Goal: Task Accomplishment & Management: Use online tool/utility

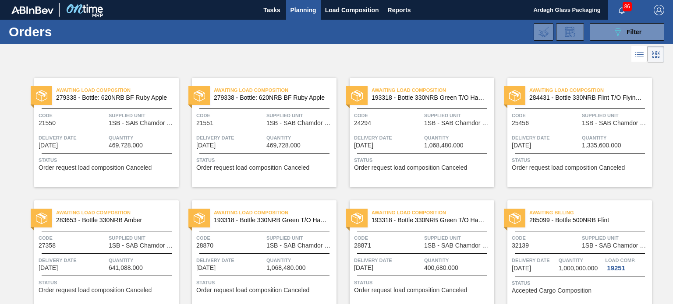
scroll to position [38, 0]
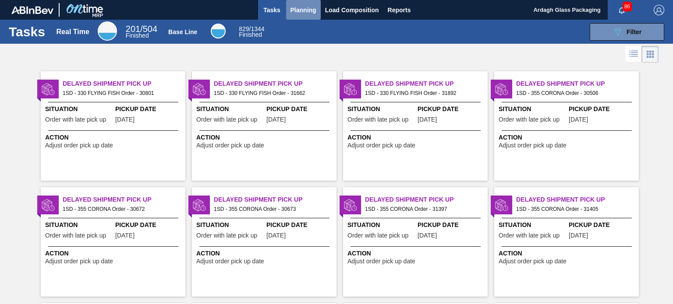
click at [310, 9] on span "Planning" at bounding box center [303, 10] width 26 height 11
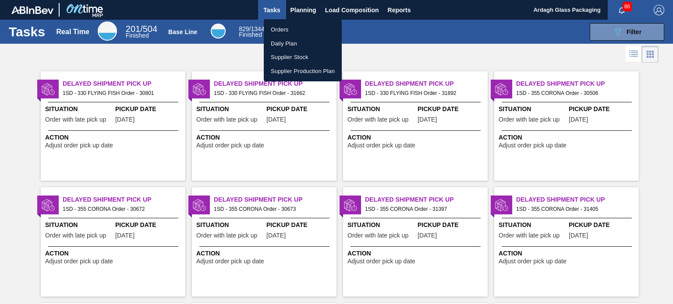
click at [298, 30] on li "Orders" at bounding box center [303, 30] width 78 height 14
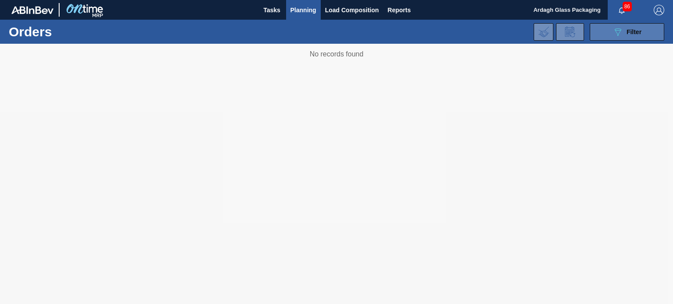
click at [617, 28] on icon at bounding box center [617, 31] width 7 height 7
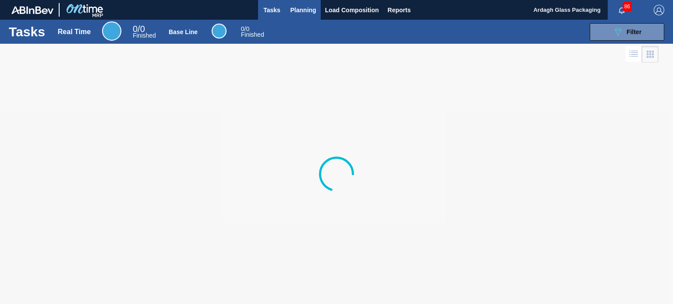
click at [292, 10] on span "Planning" at bounding box center [303, 10] width 26 height 11
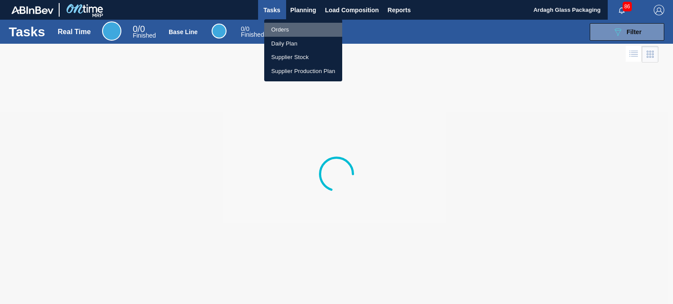
click at [282, 28] on li "Orders" at bounding box center [303, 30] width 78 height 14
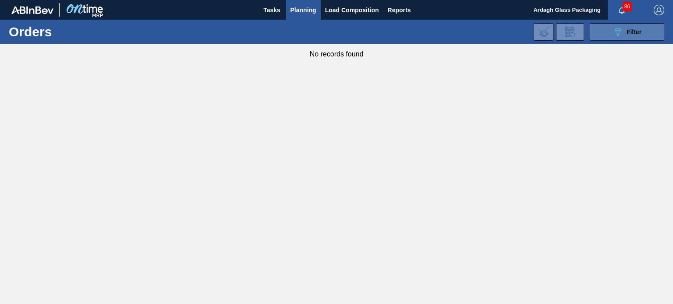
click at [613, 35] on icon "089F7B8B-B2A5-4AFE-B5C0-19BA573D28AC" at bounding box center [617, 32] width 11 height 11
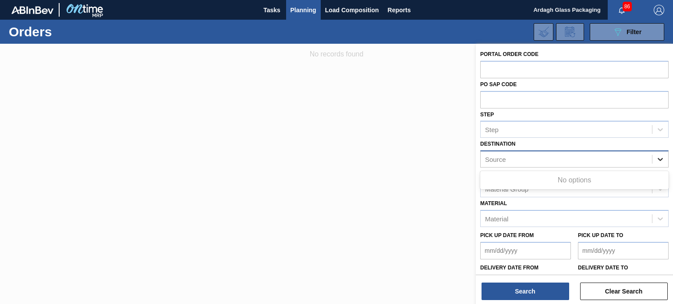
click at [655, 160] on icon at bounding box center [659, 159] width 9 height 9
click at [661, 157] on icon at bounding box center [659, 159] width 9 height 9
click at [523, 159] on div "Source" at bounding box center [565, 159] width 171 height 13
click at [497, 158] on div "Source" at bounding box center [495, 159] width 21 height 7
type input "rosslyn"
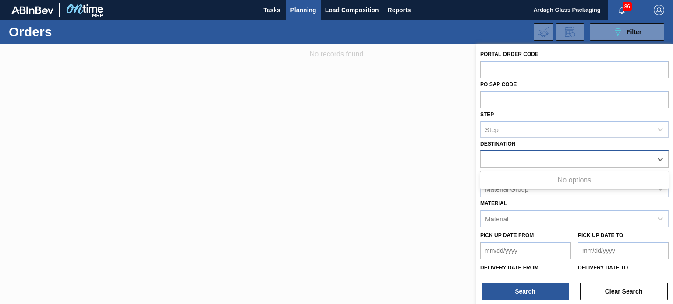
click at [303, 119] on div at bounding box center [336, 196] width 673 height 304
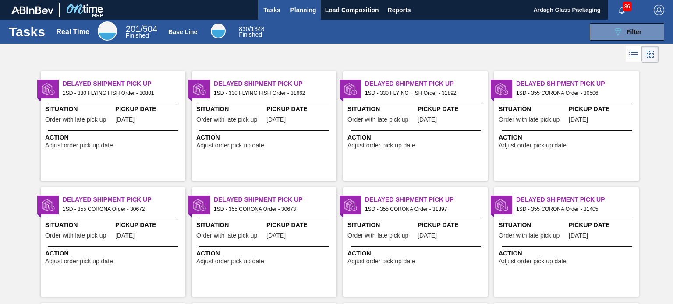
click at [297, 8] on span "Planning" at bounding box center [303, 10] width 26 height 11
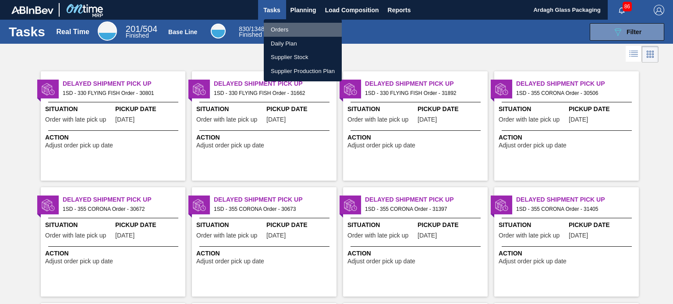
click at [291, 27] on li "Orders" at bounding box center [303, 30] width 78 height 14
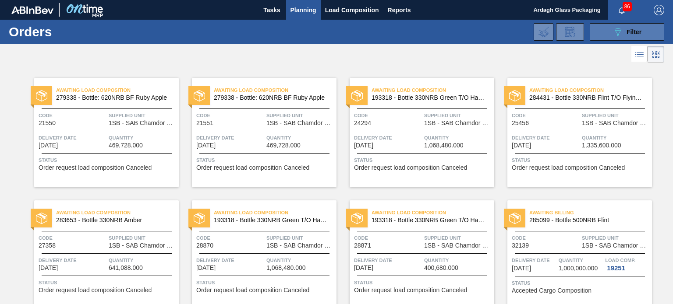
click at [615, 31] on icon "089F7B8B-B2A5-4AFE-B5C0-19BA573D28AC" at bounding box center [617, 32] width 11 height 11
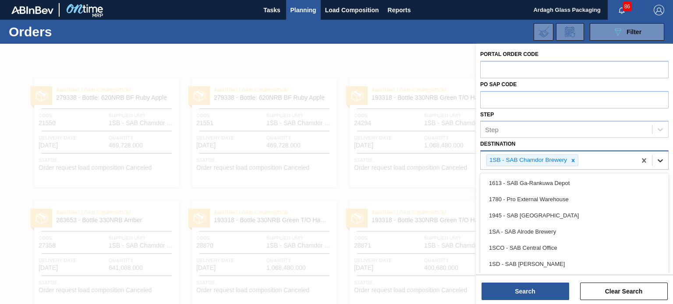
drag, startPoint x: 658, startPoint y: 159, endPoint x: 601, endPoint y: 183, distance: 61.8
click at [658, 159] on icon at bounding box center [659, 160] width 9 height 9
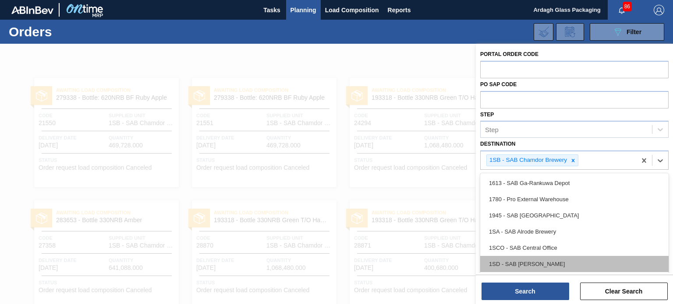
click at [547, 264] on div "1SD - SAB [PERSON_NAME]" at bounding box center [574, 264] width 188 height 16
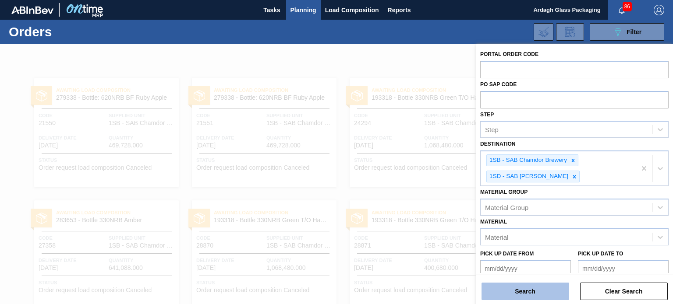
click at [538, 292] on button "Search" at bounding box center [525, 292] width 88 height 18
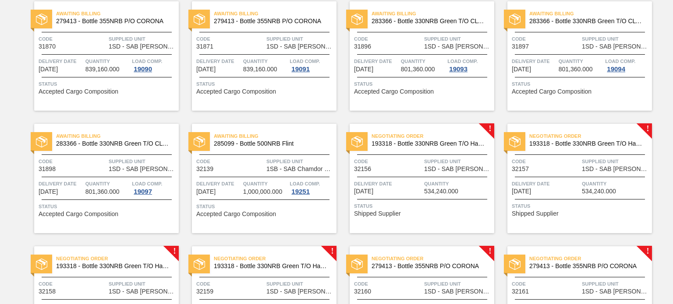
scroll to position [963, 0]
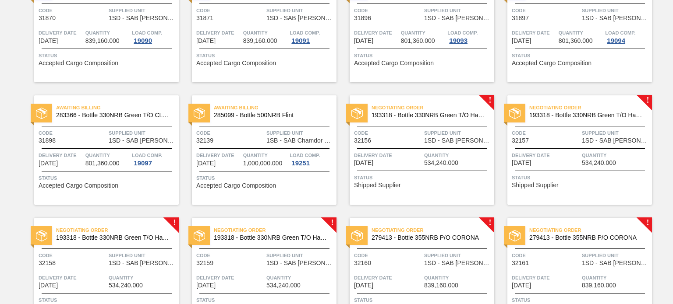
click at [433, 144] on div "Negotiating Order 193318 - Bottle 330NRB Green T/O Handi Fly Fish Code 32156 Su…" at bounding box center [421, 149] width 144 height 109
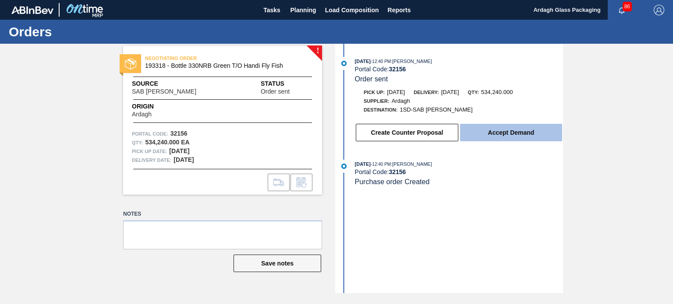
click at [493, 134] on button "Accept Demand" at bounding box center [511, 133] width 102 height 18
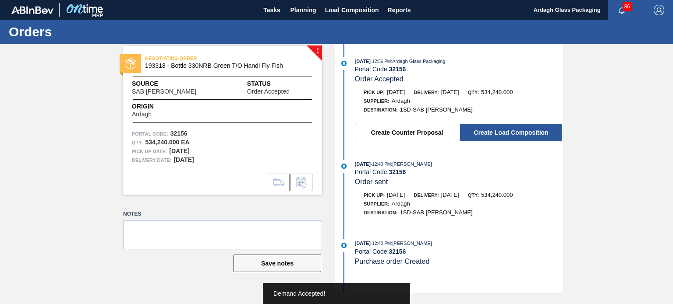
click at [497, 136] on button "Create Load Composition" at bounding box center [511, 133] width 102 height 18
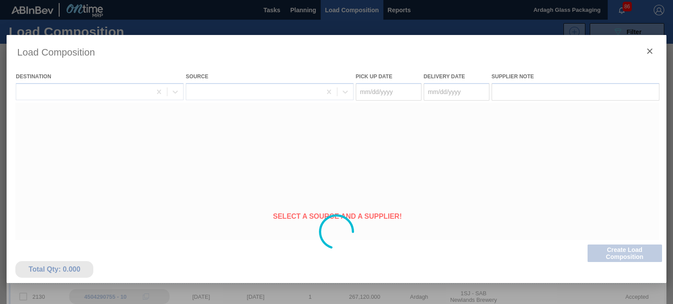
type Date "[DATE]"
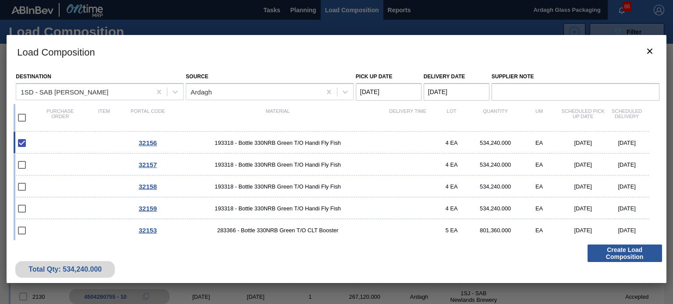
click at [616, 252] on button "Create Load Composition" at bounding box center [624, 254] width 74 height 18
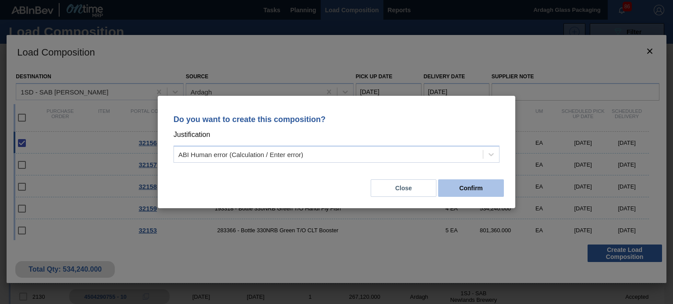
click at [457, 190] on button "Confirm" at bounding box center [471, 189] width 66 height 18
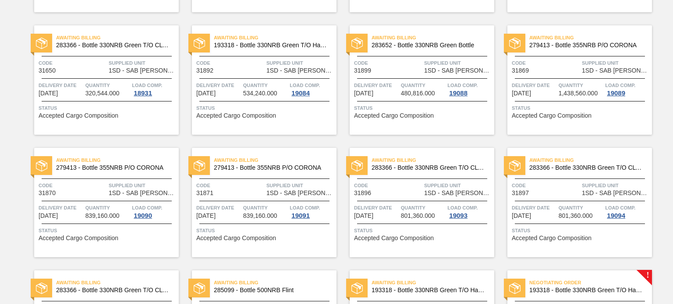
scroll to position [1051, 0]
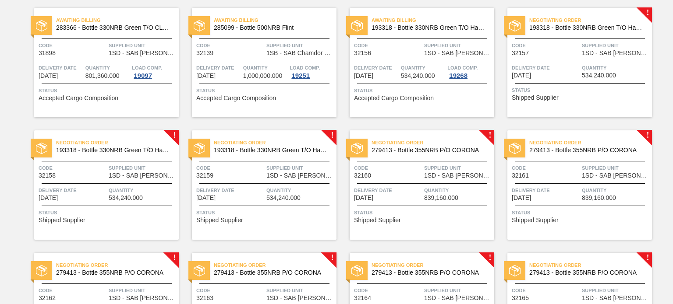
click at [586, 69] on span "Quantity" at bounding box center [615, 67] width 68 height 9
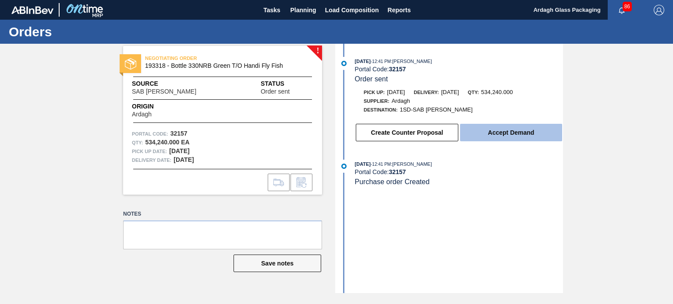
click at [497, 137] on button "Accept Demand" at bounding box center [511, 133] width 102 height 18
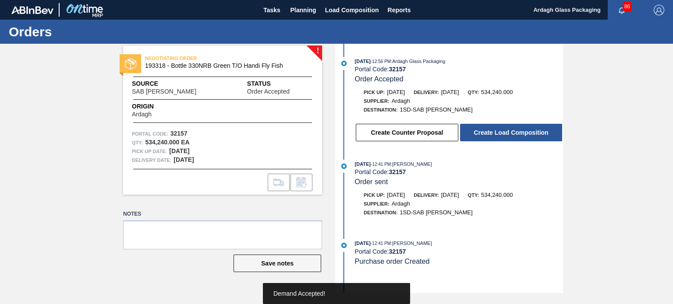
click at [501, 135] on button "Create Load Composition" at bounding box center [511, 133] width 102 height 18
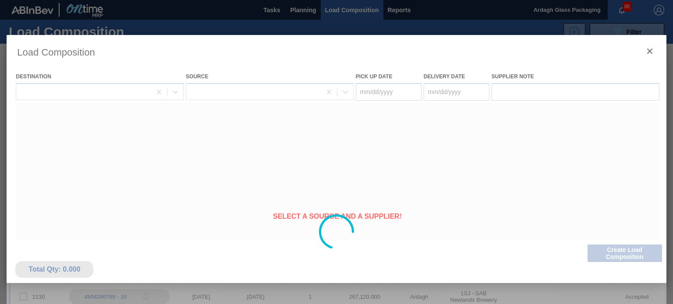
type Date "[DATE]"
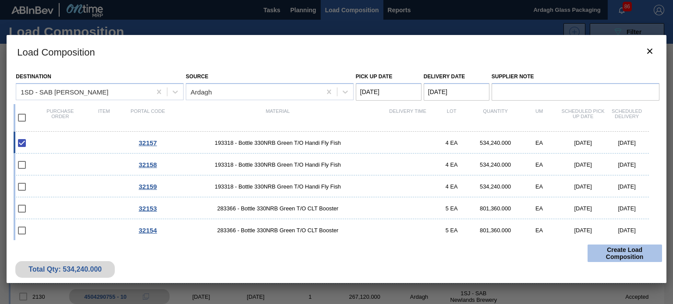
click at [615, 254] on button "Create Load Composition" at bounding box center [624, 254] width 74 height 18
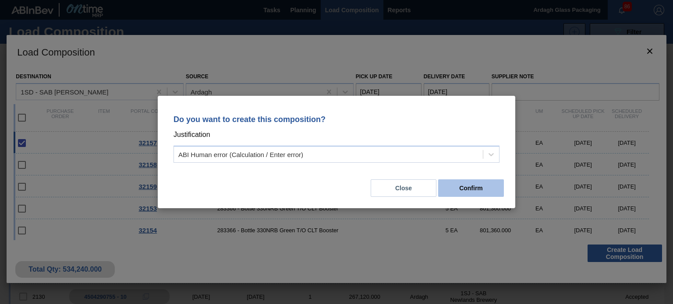
click at [468, 189] on button "Confirm" at bounding box center [471, 189] width 66 height 18
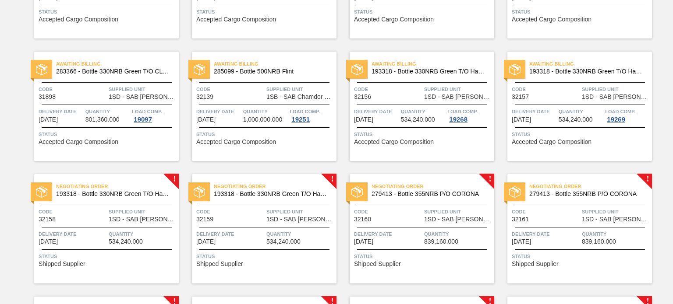
scroll to position [1182, 0]
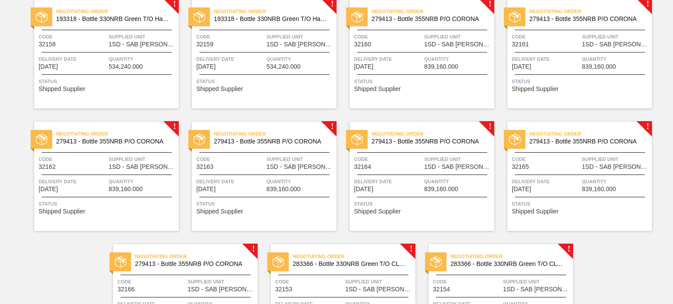
click at [159, 60] on span "Quantity" at bounding box center [143, 59] width 68 height 9
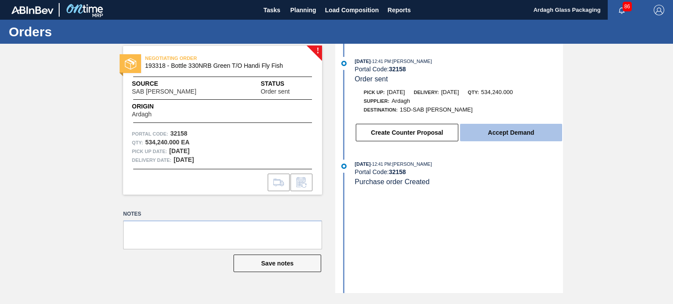
click at [503, 136] on button "Accept Demand" at bounding box center [511, 133] width 102 height 18
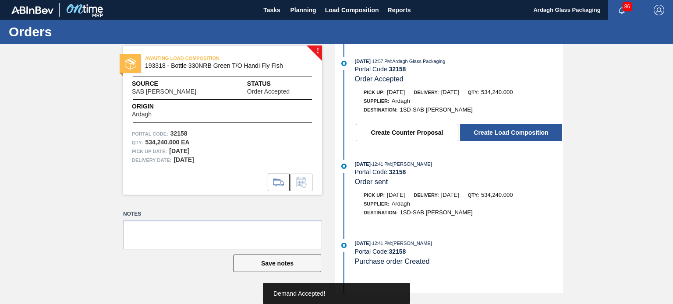
click at [503, 136] on button "Create Load Composition" at bounding box center [511, 133] width 102 height 18
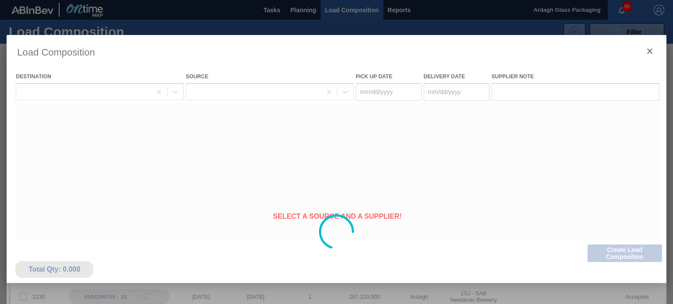
type Date "[DATE]"
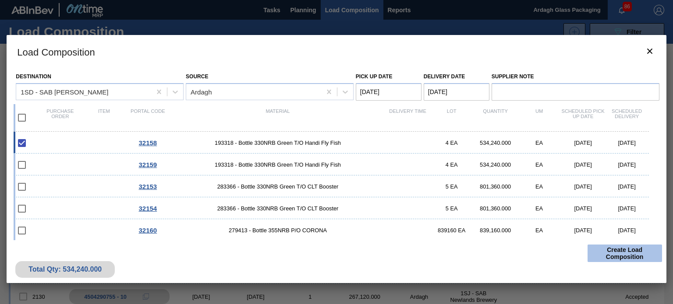
click at [615, 250] on button "Create Load Composition" at bounding box center [624, 254] width 74 height 18
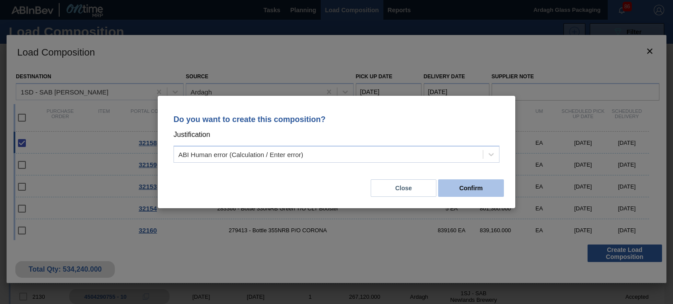
click at [459, 190] on button "Confirm" at bounding box center [471, 189] width 66 height 18
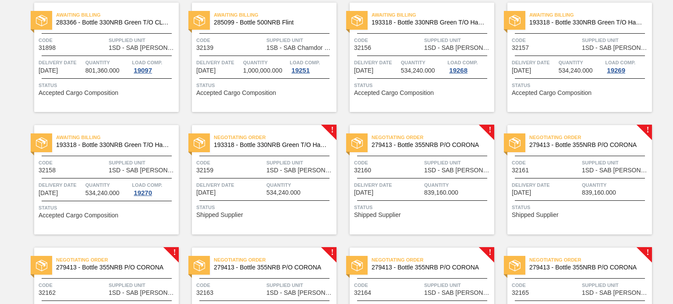
scroll to position [1095, 0]
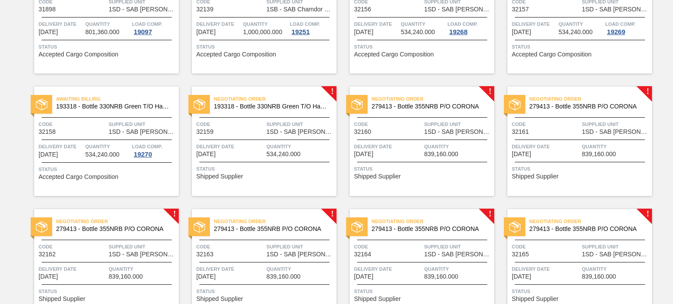
click at [277, 148] on span "Quantity" at bounding box center [300, 146] width 68 height 9
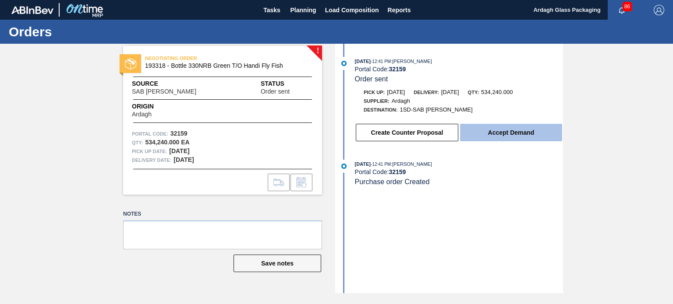
click at [485, 134] on button "Accept Demand" at bounding box center [511, 133] width 102 height 18
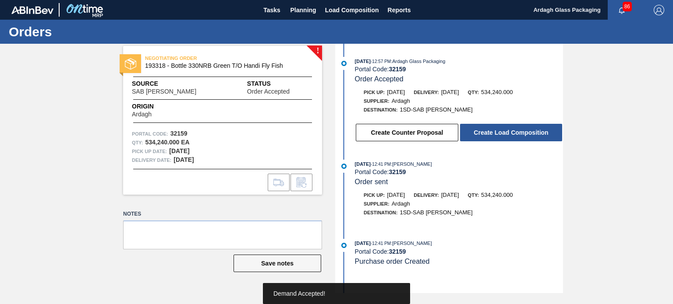
click at [485, 134] on button "Create Load Composition" at bounding box center [511, 133] width 102 height 18
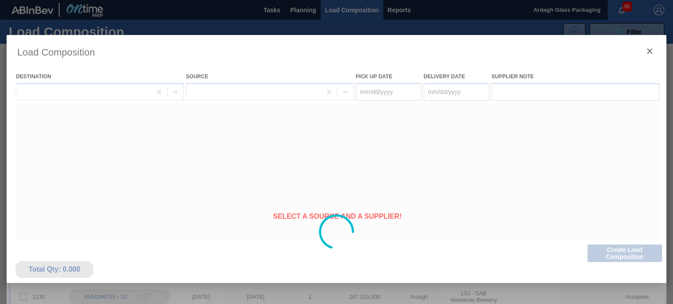
type Date "[DATE]"
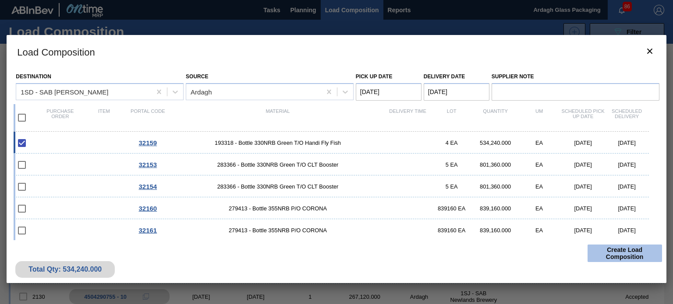
click at [612, 250] on button "Create Load Composition" at bounding box center [624, 254] width 74 height 18
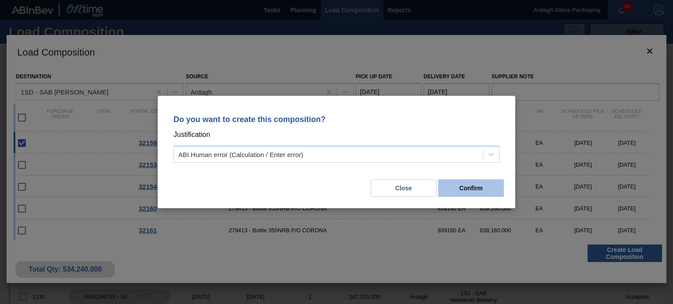
click at [482, 190] on button "Confirm" at bounding box center [471, 189] width 66 height 18
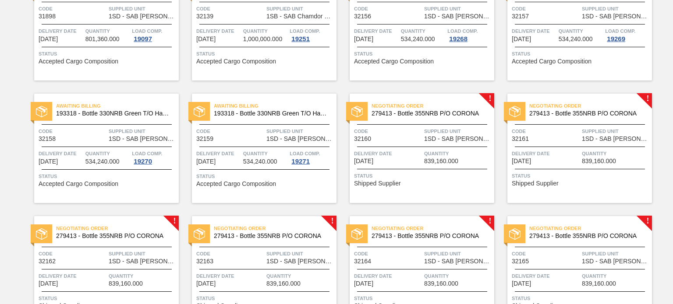
scroll to position [1095, 0]
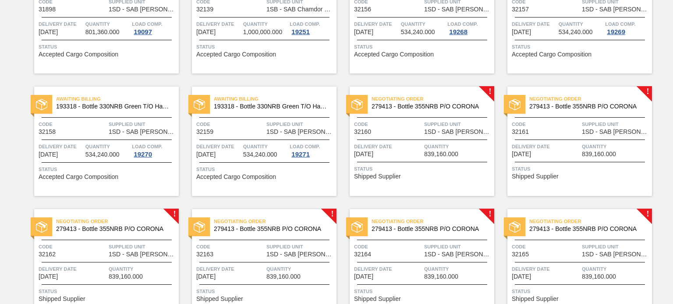
click at [413, 165] on span "Status" at bounding box center [423, 169] width 138 height 9
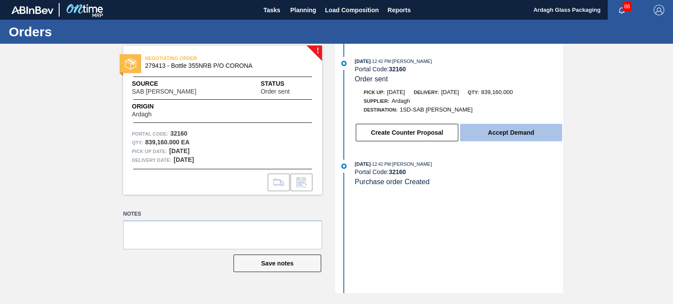
click at [490, 131] on button "Accept Demand" at bounding box center [511, 133] width 102 height 18
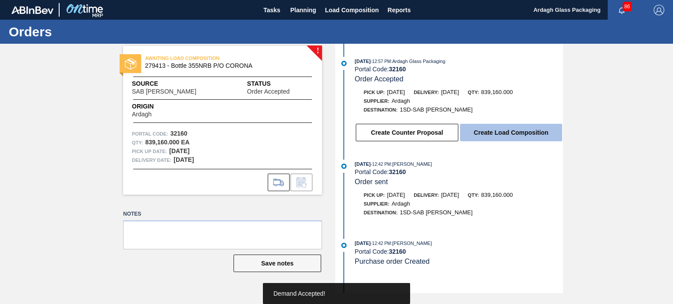
click at [488, 130] on button "Create Load Composition" at bounding box center [511, 133] width 102 height 18
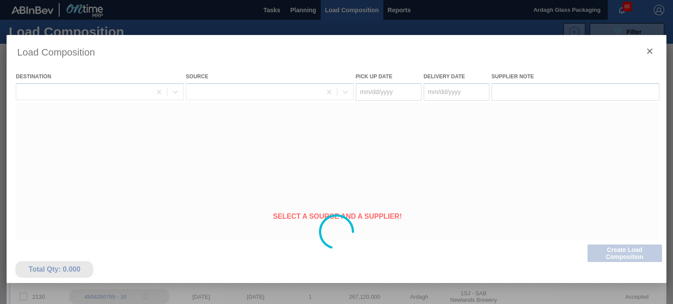
type Date "[DATE]"
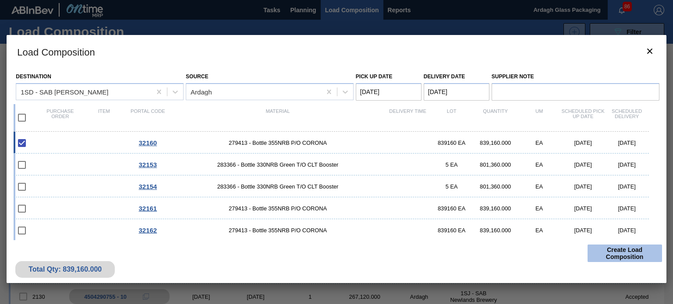
click at [613, 250] on button "Create Load Composition" at bounding box center [624, 254] width 74 height 18
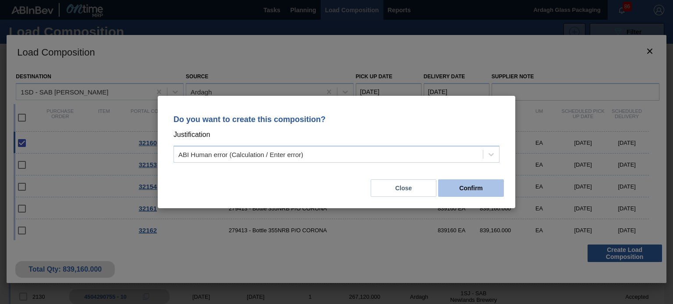
click at [468, 187] on button "Confirm" at bounding box center [471, 189] width 66 height 18
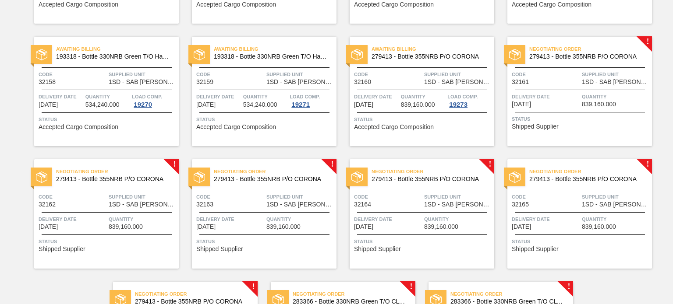
scroll to position [1182, 0]
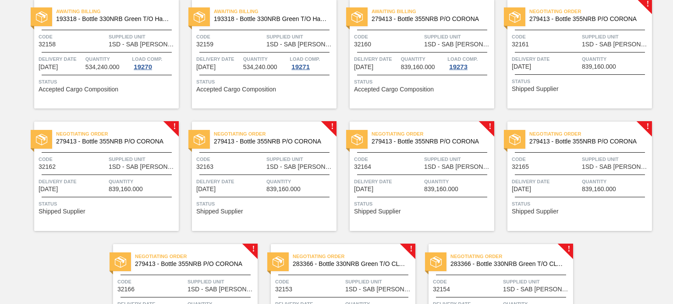
click at [599, 36] on span "Supplied Unit" at bounding box center [615, 36] width 68 height 9
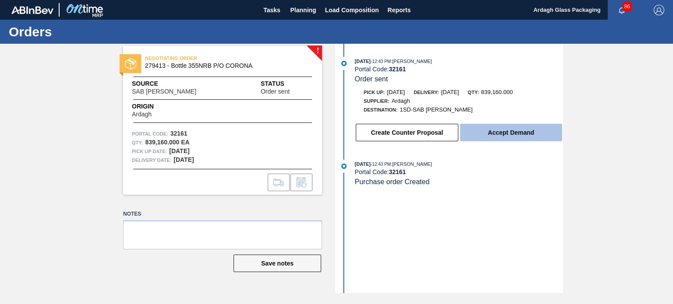
click at [503, 131] on button "Accept Demand" at bounding box center [511, 133] width 102 height 18
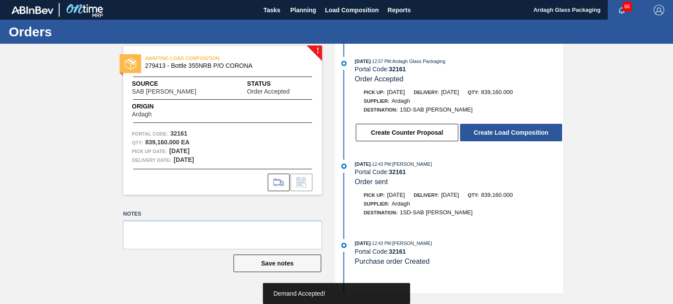
click at [514, 132] on button "Create Load Composition" at bounding box center [511, 133] width 102 height 18
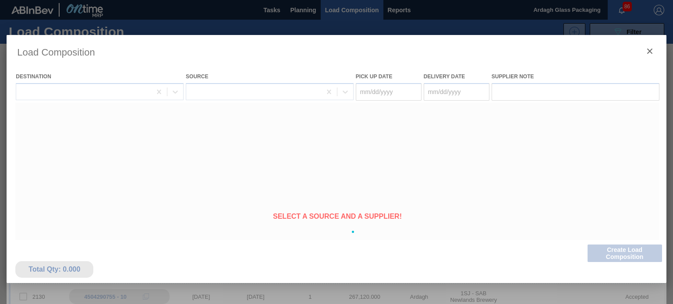
type Date "[DATE]"
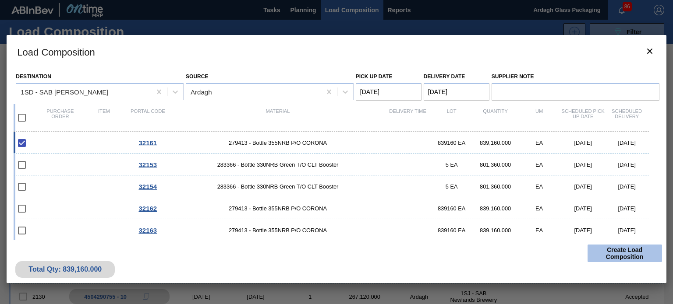
click at [617, 251] on button "Create Load Composition" at bounding box center [624, 254] width 74 height 18
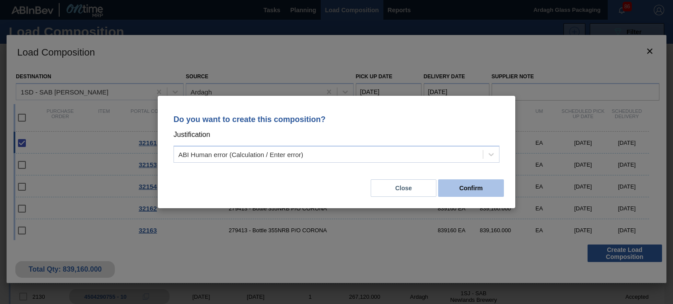
click at [467, 181] on button "Confirm" at bounding box center [471, 189] width 66 height 18
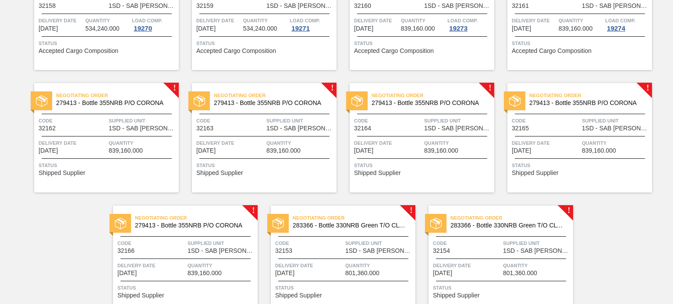
scroll to position [1264, 0]
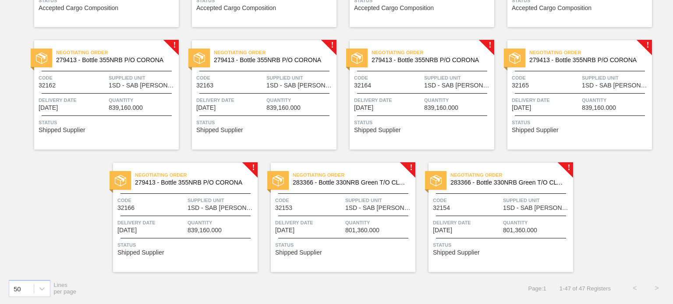
click at [105, 102] on span "Delivery Date" at bounding box center [73, 100] width 68 height 9
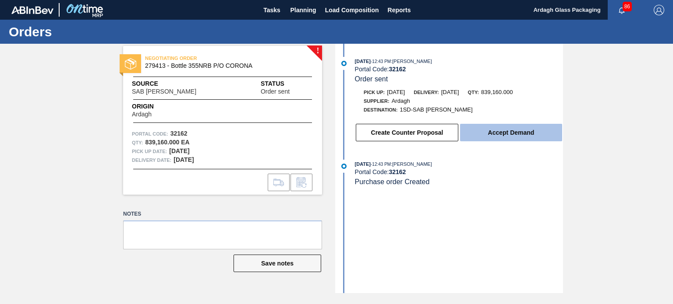
click at [486, 138] on button "Accept Demand" at bounding box center [511, 133] width 102 height 18
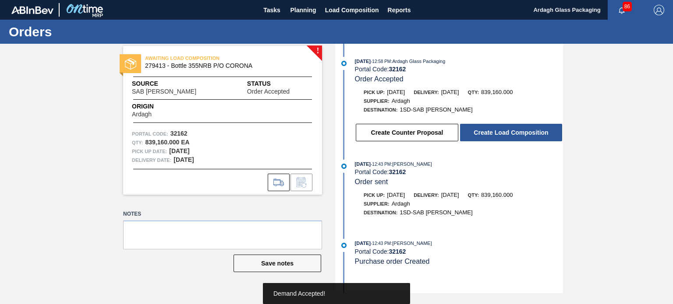
click at [496, 135] on button "Create Load Composition" at bounding box center [511, 133] width 102 height 18
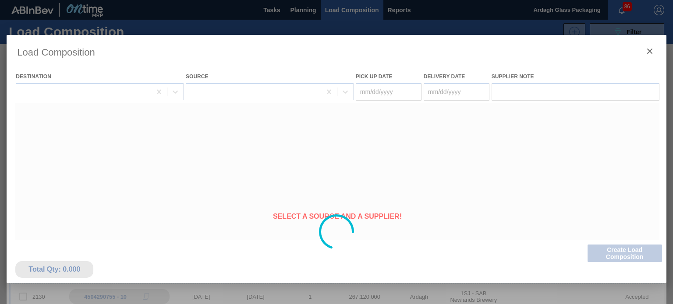
type Date "[DATE]"
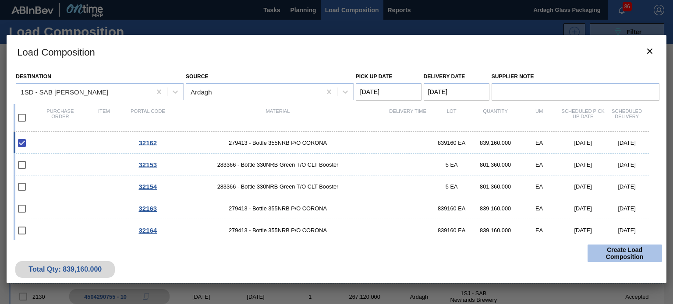
click at [610, 251] on button "Create Load Composition" at bounding box center [624, 254] width 74 height 18
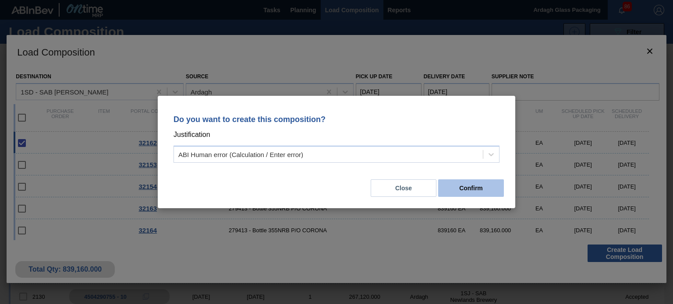
click at [470, 190] on button "Confirm" at bounding box center [471, 189] width 66 height 18
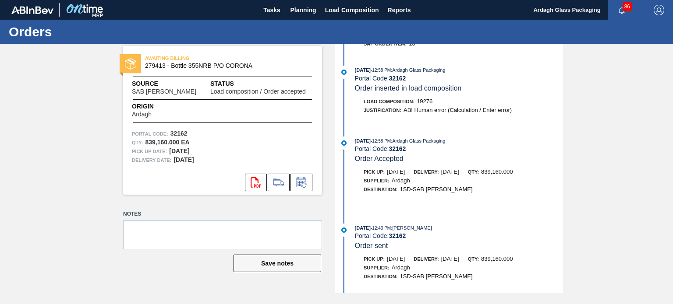
scroll to position [181, 0]
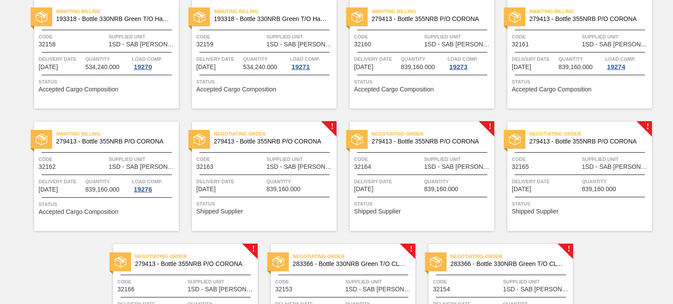
scroll to position [1264, 0]
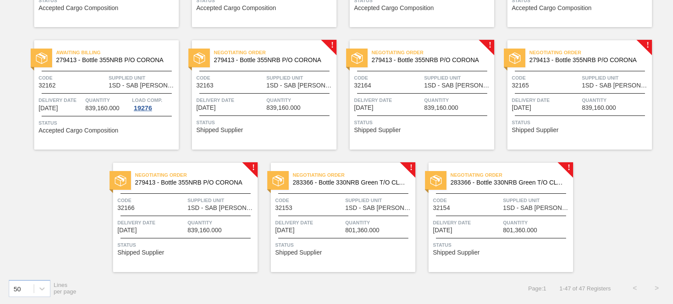
click at [295, 99] on span "Quantity" at bounding box center [300, 100] width 68 height 9
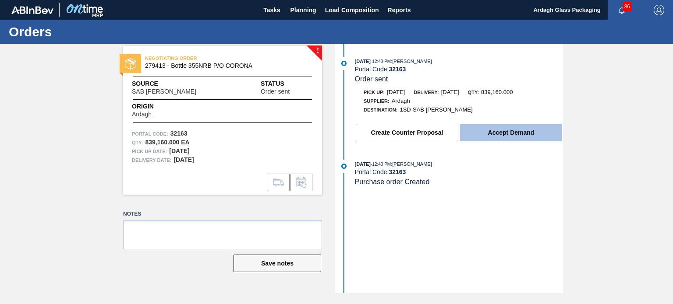
click at [491, 134] on button "Accept Demand" at bounding box center [511, 133] width 102 height 18
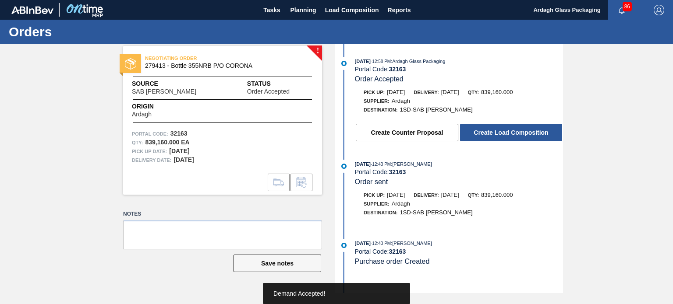
click at [491, 134] on button "Create Load Composition" at bounding box center [511, 133] width 102 height 18
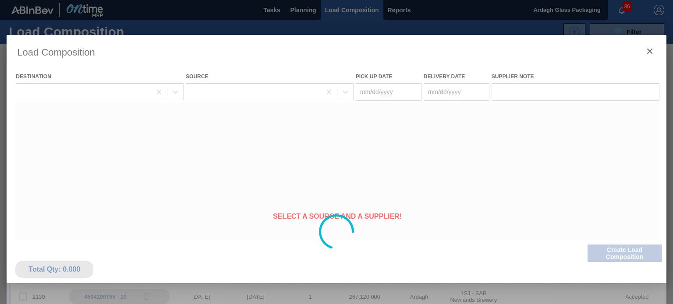
type Date "[DATE]"
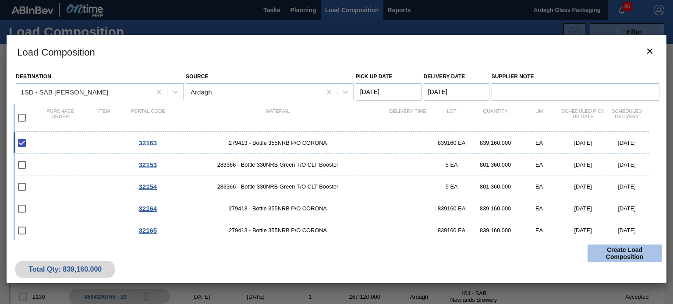
click at [619, 252] on button "Create Load Composition" at bounding box center [624, 254] width 74 height 18
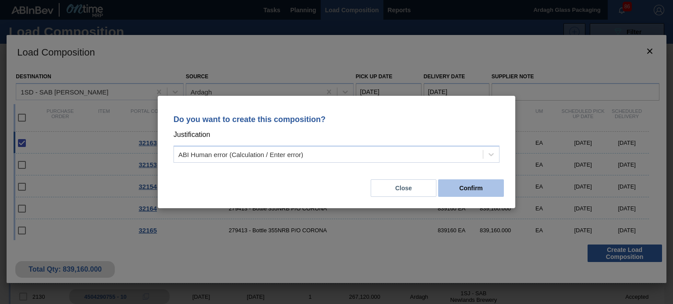
click at [482, 188] on button "Confirm" at bounding box center [471, 189] width 66 height 18
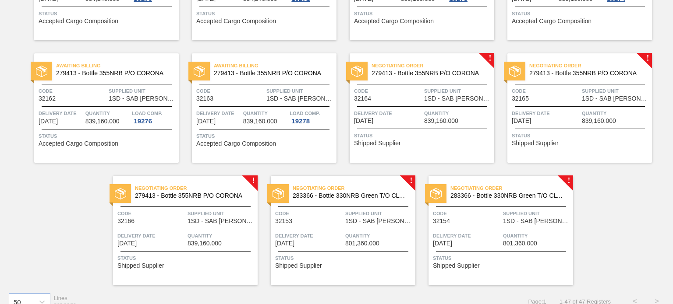
scroll to position [1264, 0]
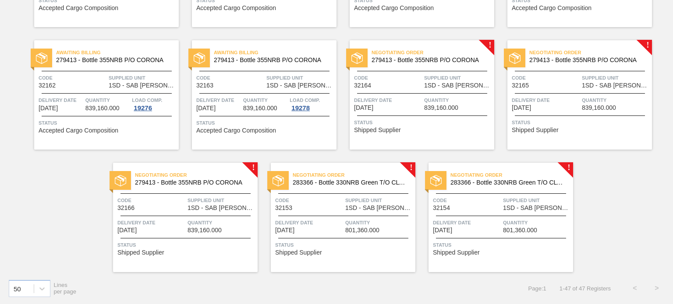
click at [471, 94] on div "Negotiating Order 279413 - Bottle 355NRB P/O CORONA Code 32164 Supplied Unit 1S…" at bounding box center [421, 94] width 144 height 109
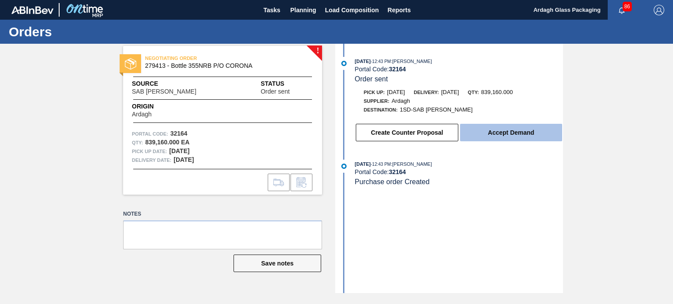
click at [493, 134] on button "Accept Demand" at bounding box center [511, 133] width 102 height 18
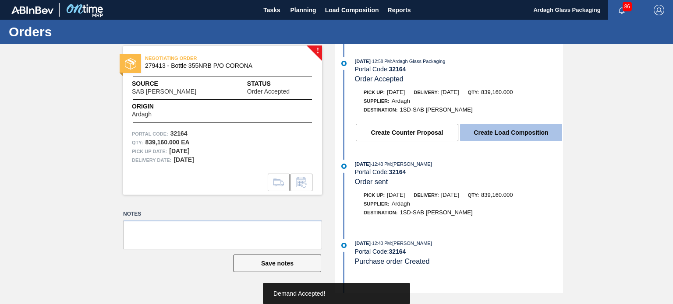
click at [508, 136] on button "Create Load Composition" at bounding box center [511, 133] width 102 height 18
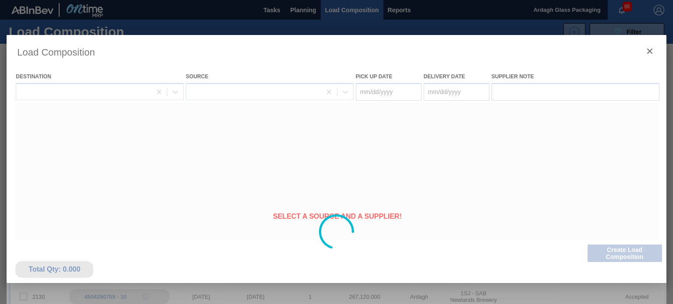
type Date "[DATE]"
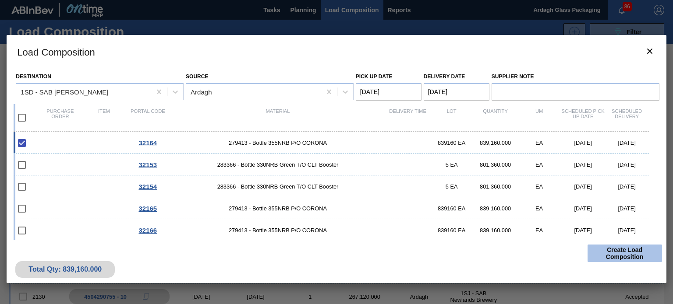
click at [615, 250] on button "Create Load Composition" at bounding box center [624, 254] width 74 height 18
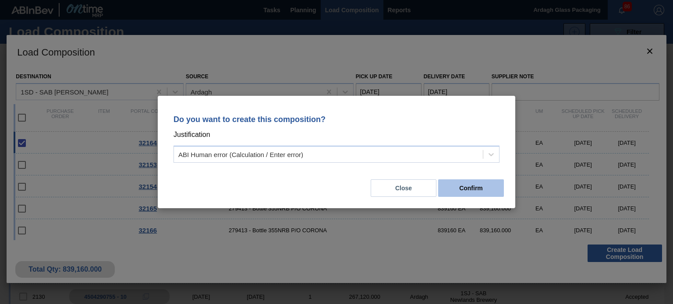
click at [467, 188] on button "Confirm" at bounding box center [471, 189] width 66 height 18
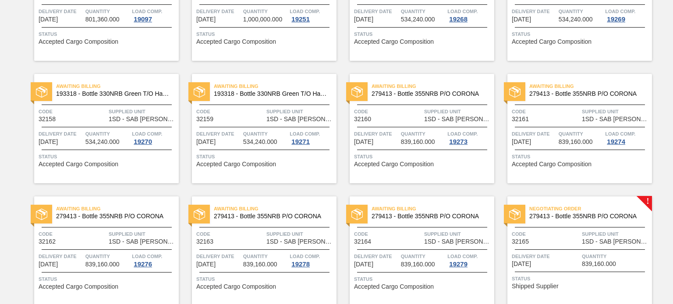
scroll to position [1182, 0]
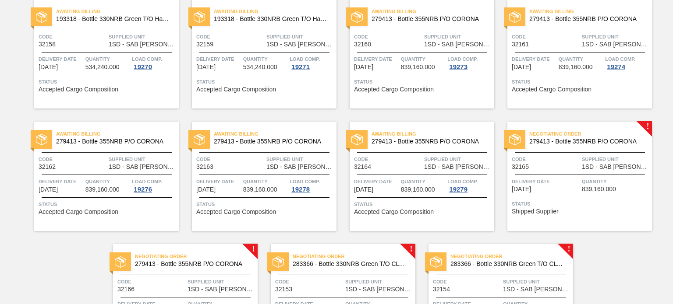
click at [577, 193] on div "Negotiating Order 279413 - Bottle 355NRB P/O CORONA Code 32165 Supplied Unit 1S…" at bounding box center [579, 176] width 144 height 109
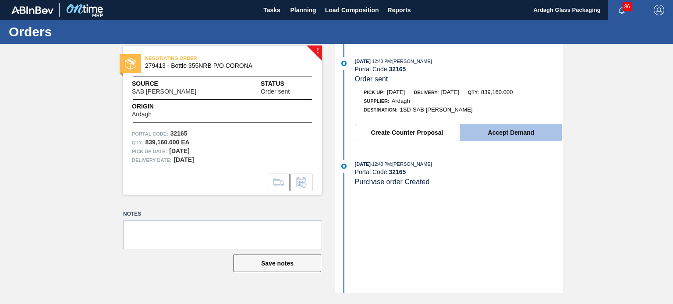
click at [508, 138] on button "Accept Demand" at bounding box center [511, 133] width 102 height 18
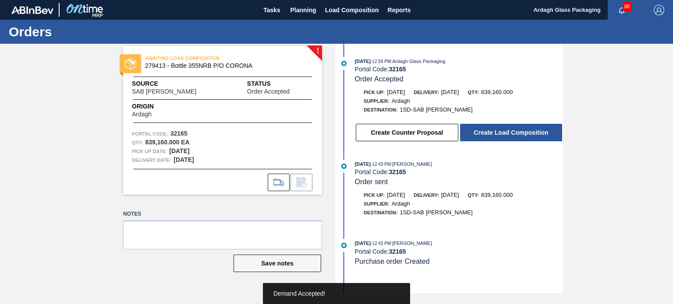
click at [506, 136] on button "Create Load Composition" at bounding box center [511, 133] width 102 height 18
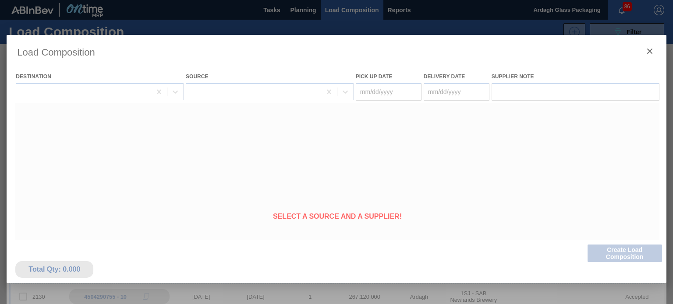
type Date "[DATE]"
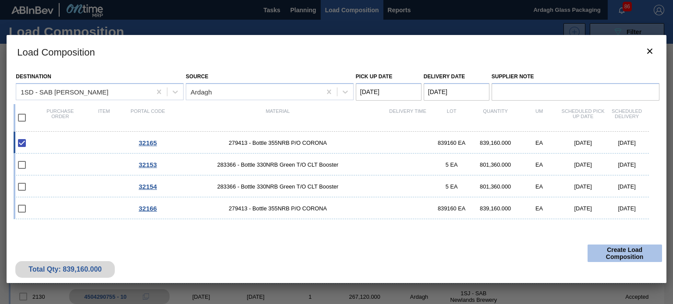
click at [616, 252] on button "Create Load Composition" at bounding box center [624, 254] width 74 height 18
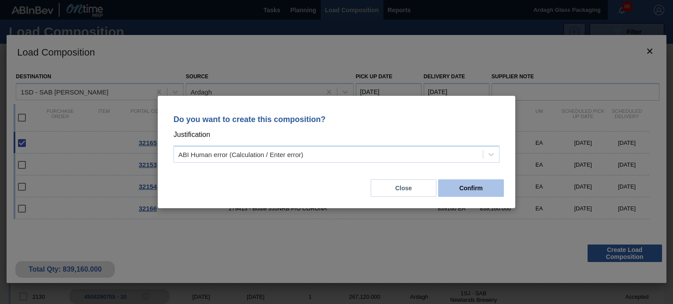
click at [462, 187] on button "Confirm" at bounding box center [471, 189] width 66 height 18
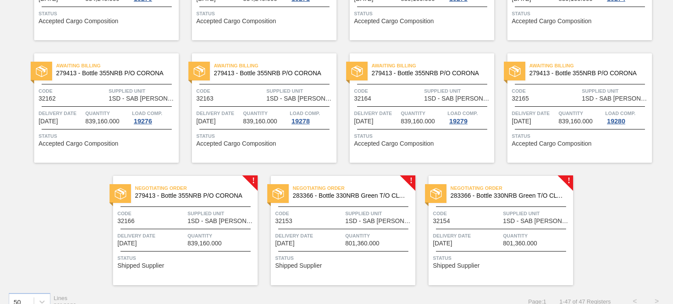
scroll to position [1264, 0]
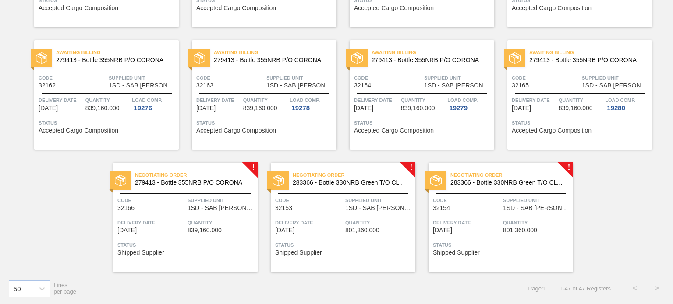
click at [218, 212] on div "Negotiating Order 279413 - Bottle 355NRB P/O CORONA Code 32166 Supplied Unit 1S…" at bounding box center [185, 217] width 144 height 109
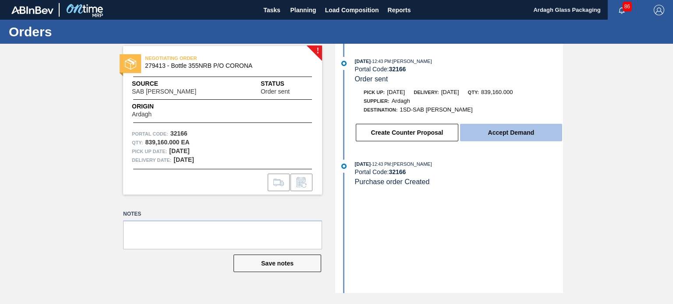
click at [494, 132] on button "Accept Demand" at bounding box center [511, 133] width 102 height 18
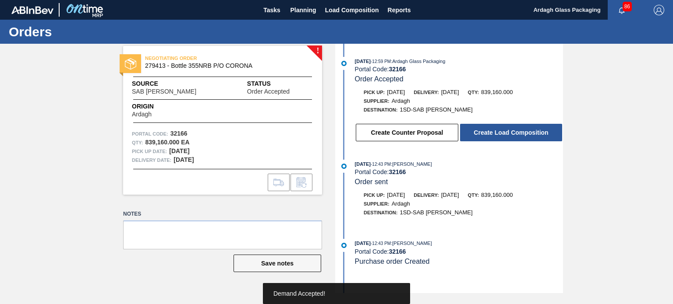
click at [510, 135] on button "Create Load Composition" at bounding box center [511, 133] width 102 height 18
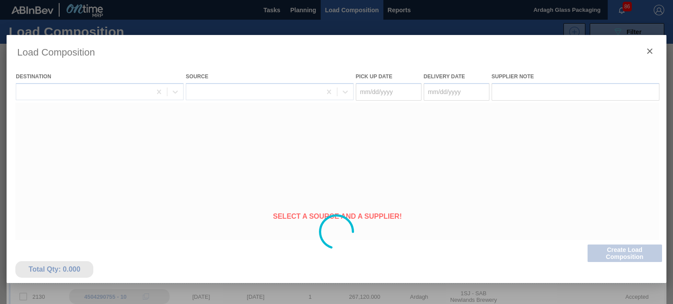
type Date "[DATE]"
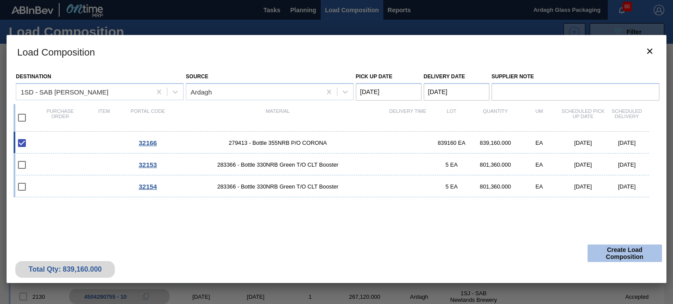
click at [614, 261] on button "Create Load Composition" at bounding box center [624, 254] width 74 height 18
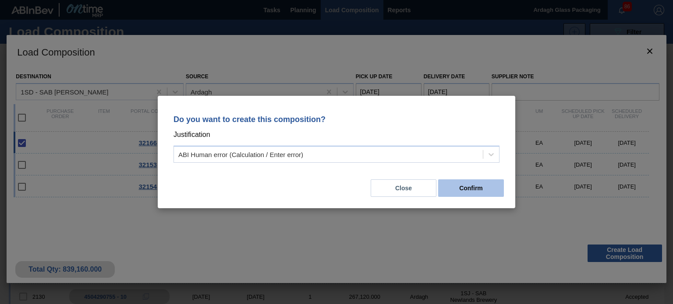
click at [468, 192] on button "Confirm" at bounding box center [471, 189] width 66 height 18
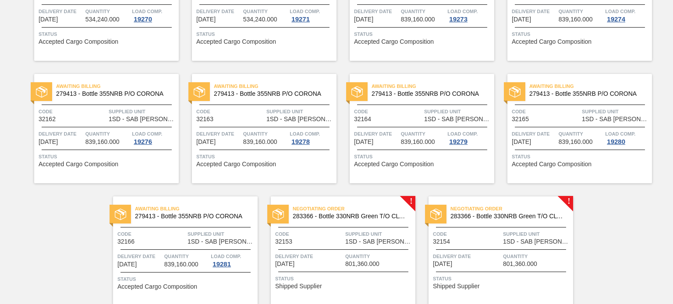
scroll to position [1264, 0]
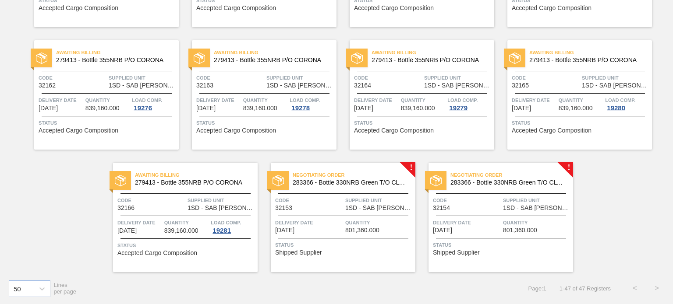
click at [375, 225] on span "Quantity" at bounding box center [379, 222] width 68 height 9
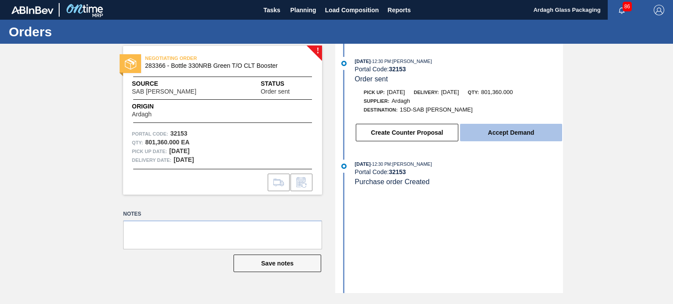
click at [502, 133] on button "Accept Demand" at bounding box center [511, 133] width 102 height 18
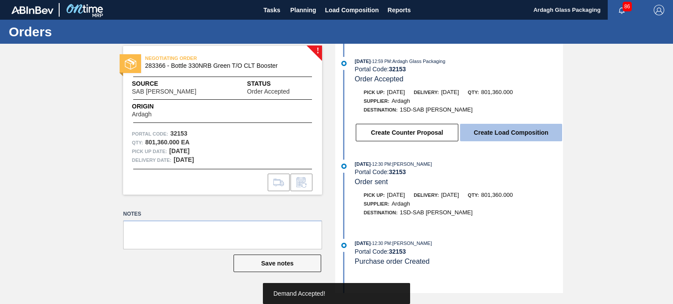
click at [503, 133] on button "Create Load Composition" at bounding box center [511, 133] width 102 height 18
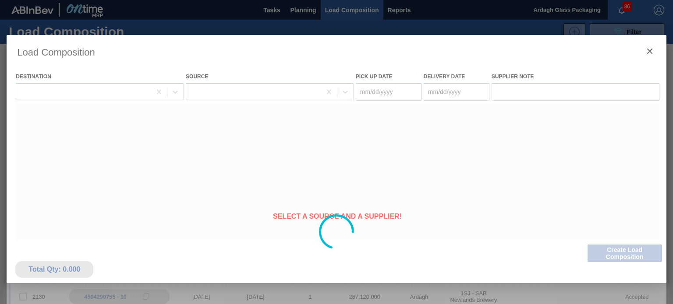
type Date "[DATE]"
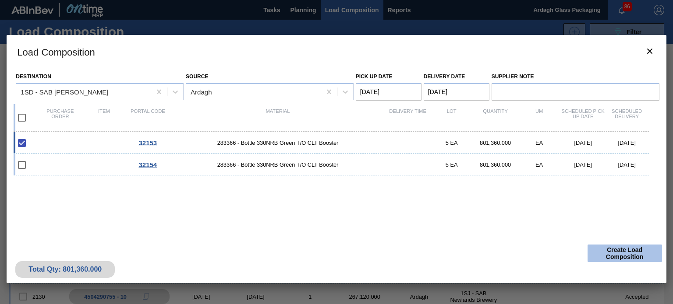
click at [620, 254] on button "Create Load Composition" at bounding box center [624, 254] width 74 height 18
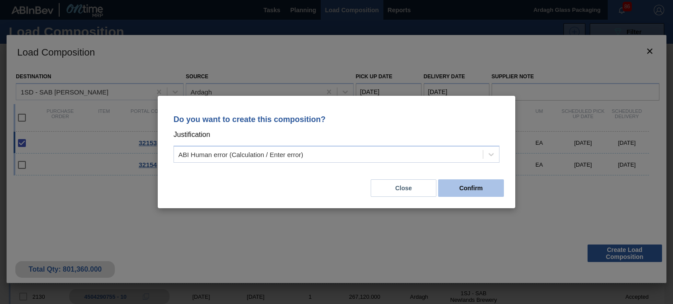
click at [472, 191] on button "Confirm" at bounding box center [471, 189] width 66 height 18
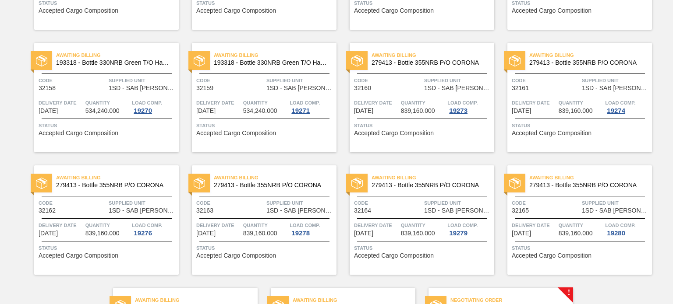
scroll to position [1264, 0]
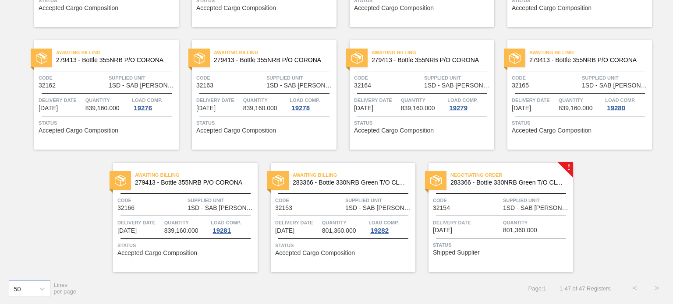
click at [543, 195] on div "Negotiating Order 283366 - Bottle 330NRB Green T/O CLT Booster Code 32154 Suppl…" at bounding box center [500, 217] width 144 height 109
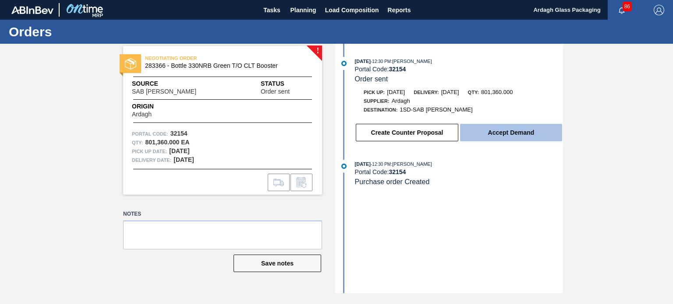
click at [507, 135] on button "Accept Demand" at bounding box center [511, 133] width 102 height 18
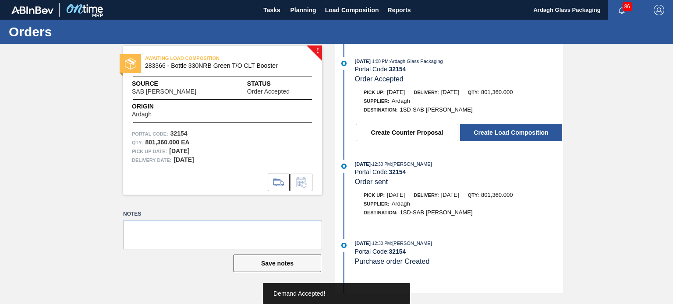
click at [507, 135] on button "Create Load Composition" at bounding box center [511, 133] width 102 height 18
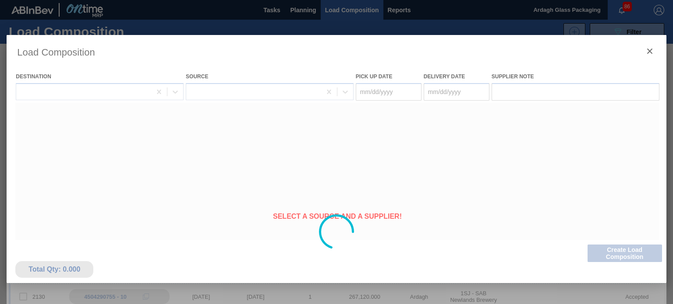
type Date "[DATE]"
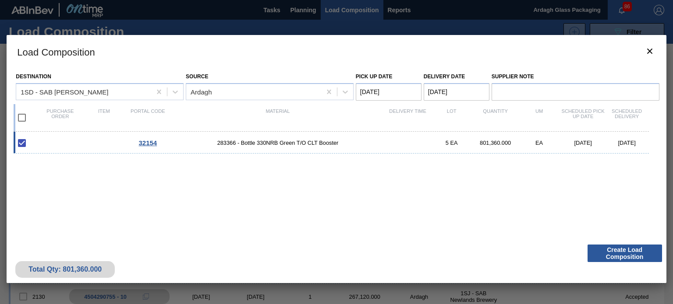
click at [630, 252] on button "Create Load Composition" at bounding box center [624, 254] width 74 height 18
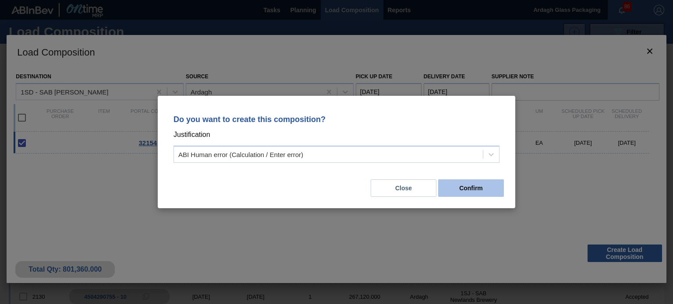
click at [478, 183] on button "Confirm" at bounding box center [471, 189] width 66 height 18
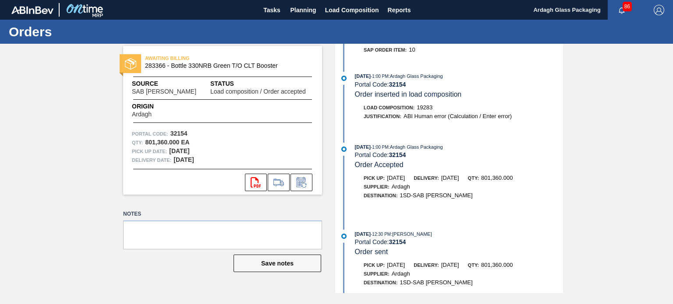
scroll to position [181, 0]
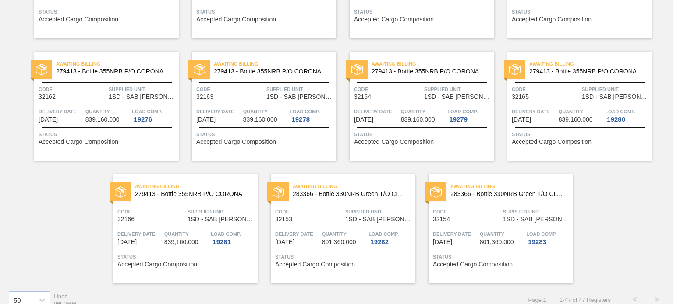
scroll to position [1264, 0]
